Goal: Task Accomplishment & Management: Manage account settings

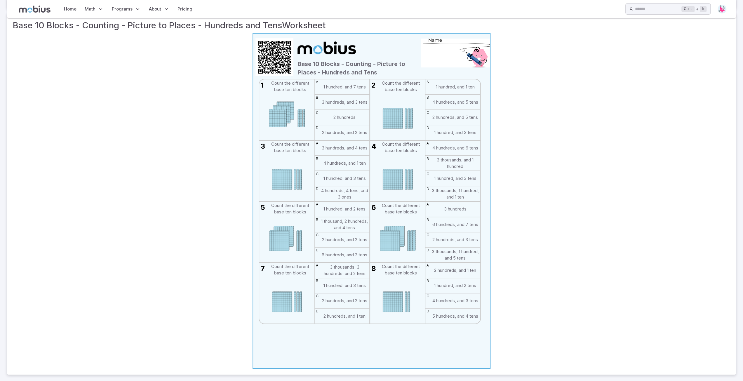
click at [377, 195] on icon at bounding box center [371, 200] width 37 height 37
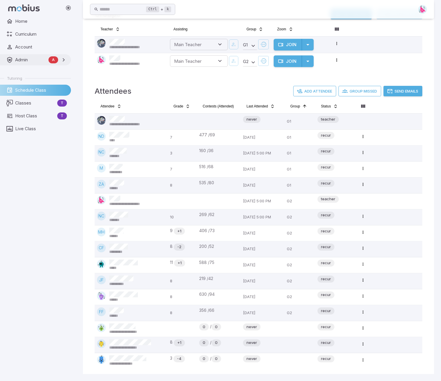
click at [23, 60] on span "Admin" at bounding box center [30, 60] width 31 height 6
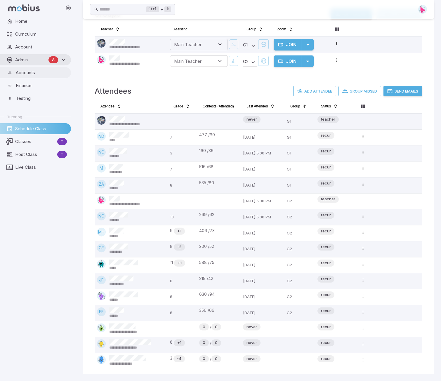
click at [24, 76] on link "Accounts" at bounding box center [35, 72] width 71 height 11
